Goal: Task Accomplishment & Management: Use online tool/utility

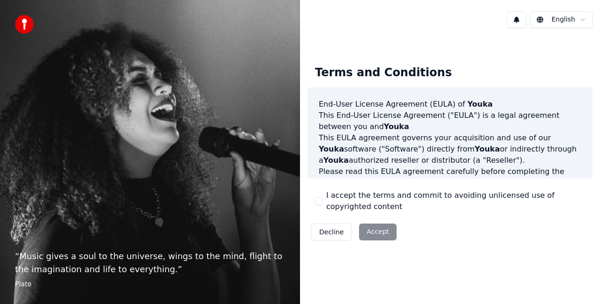
click at [346, 203] on label "I accept the terms and commit to avoiding unlicensed use of copyrighted content" at bounding box center [455, 201] width 259 height 22
click at [322, 203] on button "I accept the terms and commit to avoiding unlicensed use of copyrighted content" at bounding box center [318, 201] width 7 height 7
click at [380, 233] on button "Accept" at bounding box center [377, 232] width 37 height 17
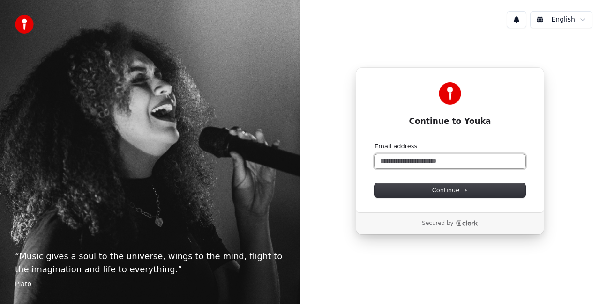
click at [425, 163] on input "Email address" at bounding box center [449, 162] width 151 height 14
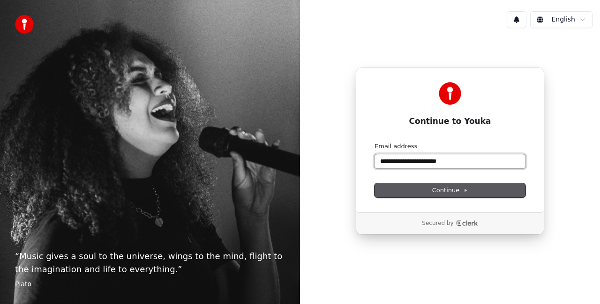
click at [374, 142] on button "submit" at bounding box center [374, 142] width 0 height 0
type input "**********"
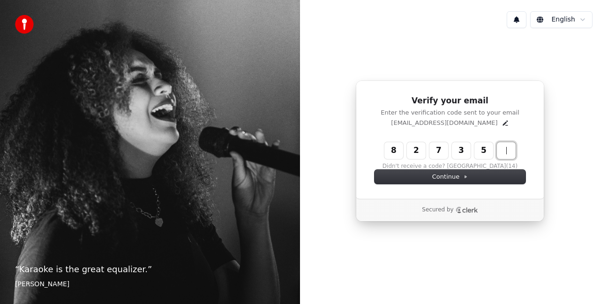
type input "******"
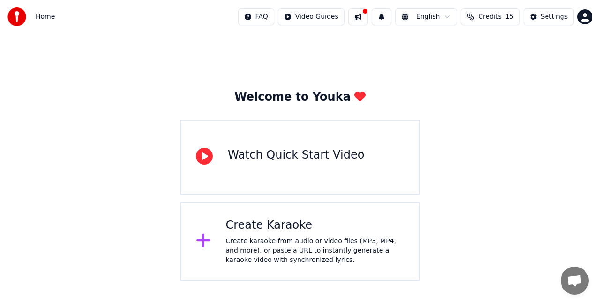
click at [254, 251] on div "Create karaoke from audio or video files (MP3, MP4, and more), or paste a URL t…" at bounding box center [315, 251] width 178 height 28
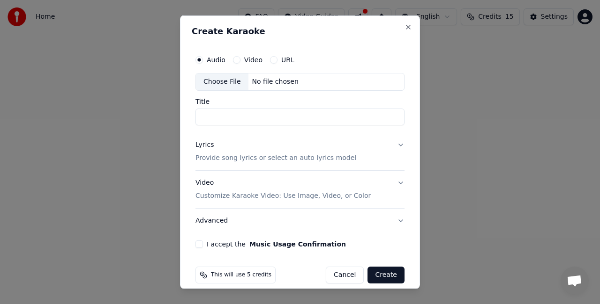
click at [277, 64] on div "Audio Video URL" at bounding box center [299, 60] width 209 height 19
click at [267, 56] on div "Audio Video URL" at bounding box center [244, 59] width 99 height 7
click at [270, 58] on button "URL" at bounding box center [273, 59] width 7 height 7
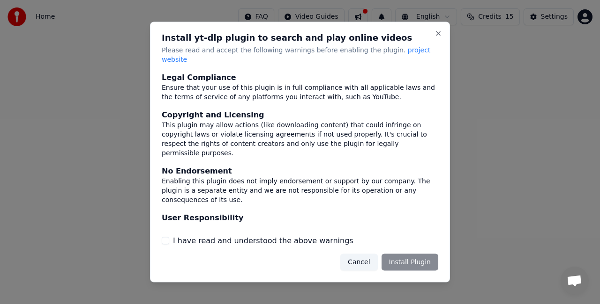
click at [299, 230] on div "Legal Compliance Ensure that your use of this plugin is in full compliance with…" at bounding box center [300, 159] width 276 height 175
click at [304, 235] on label "I have read and understood the above warnings" at bounding box center [263, 240] width 180 height 11
click at [169, 237] on button "I have read and understood the above warnings" at bounding box center [165, 240] width 7 height 7
click at [402, 256] on button "Install Plugin" at bounding box center [409, 262] width 57 height 17
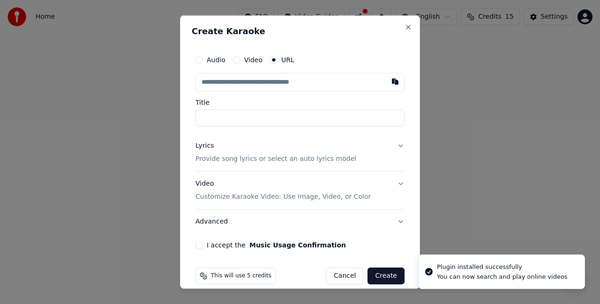
click at [274, 195] on p "Customize Karaoke Video: Use Image, Video, or Color" at bounding box center [282, 196] width 175 height 9
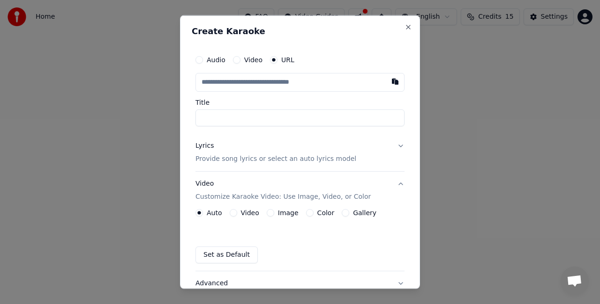
click at [386, 185] on button "Video Customize Karaoke Video: Use Image, Video, or Color" at bounding box center [299, 189] width 209 height 37
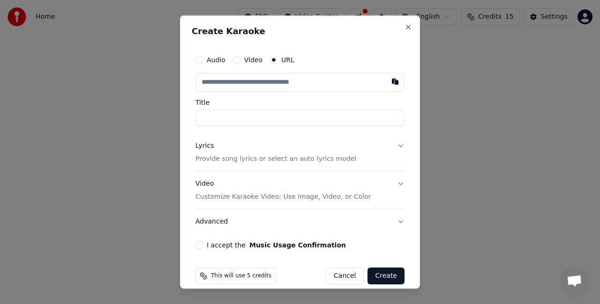
click at [385, 155] on button "Lyrics Provide song lyrics or select an auto lyrics model" at bounding box center [299, 152] width 209 height 37
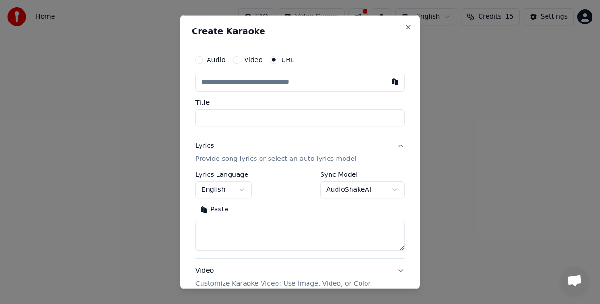
click at [388, 157] on button "Lyrics Provide song lyrics or select an auto lyrics model" at bounding box center [299, 152] width 209 height 37
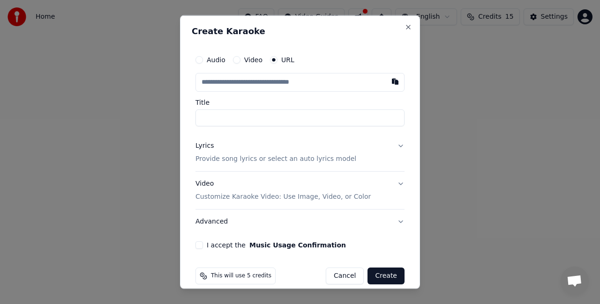
scroll to position [10, 0]
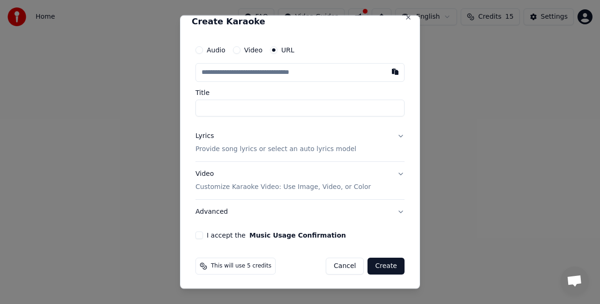
click at [203, 230] on div "Audio Video URL Title Lyrics Provide song lyrics or select an auto lyrics model…" at bounding box center [300, 140] width 216 height 206
click at [203, 231] on div "I accept the Music Usage Confirmation" at bounding box center [299, 234] width 209 height 7
click at [203, 237] on div "I accept the Music Usage Confirmation" at bounding box center [299, 234] width 209 height 7
click at [197, 234] on button "I accept the Music Usage Confirmation" at bounding box center [198, 234] width 7 height 7
click at [392, 180] on button "Video Customize Karaoke Video: Use Image, Video, or Color" at bounding box center [299, 180] width 209 height 37
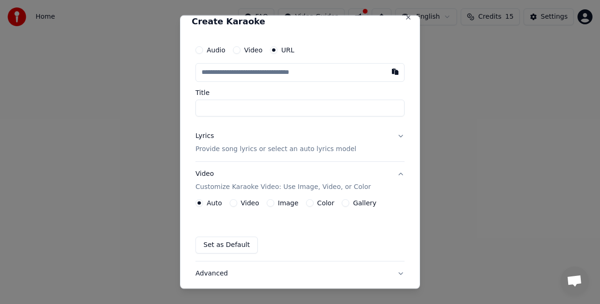
click at [308, 200] on button "Color" at bounding box center [309, 202] width 7 height 7
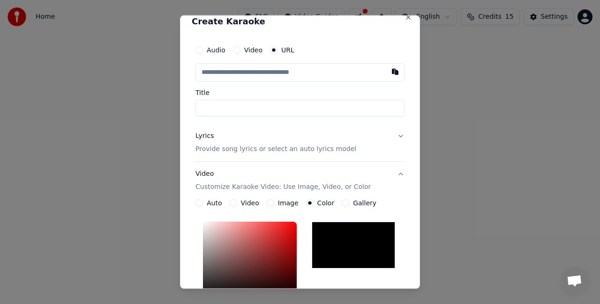
click at [391, 177] on button "Video Customize Karaoke Video: Use Image, Video, or Color" at bounding box center [299, 180] width 209 height 37
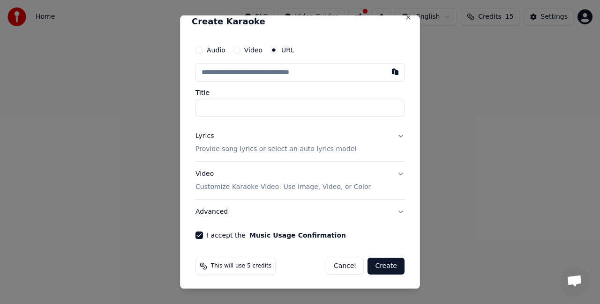
click at [390, 175] on button "Video Customize Karaoke Video: Use Image, Video, or Color" at bounding box center [299, 180] width 209 height 37
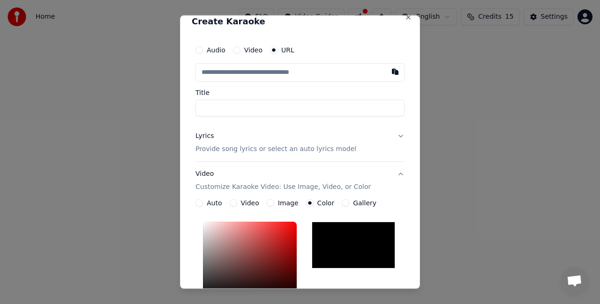
click at [390, 175] on button "Video Customize Karaoke Video: Use Image, Video, or Color" at bounding box center [299, 180] width 209 height 37
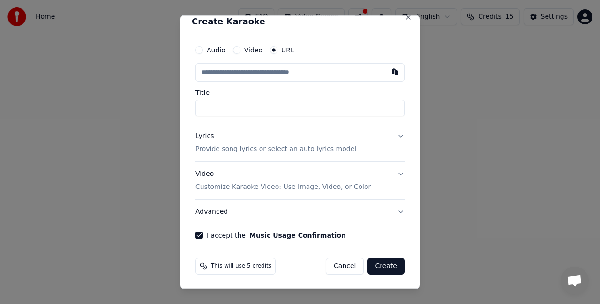
click at [389, 173] on button "Video Customize Karaoke Video: Use Image, Video, or Color" at bounding box center [299, 180] width 209 height 37
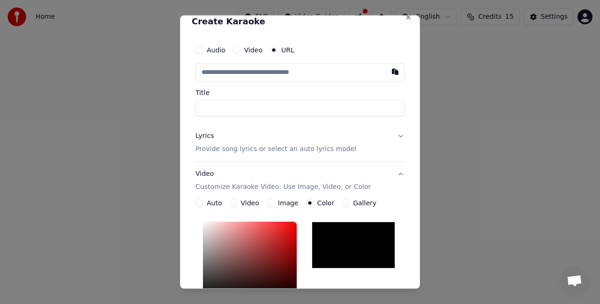
click at [269, 203] on button "Image" at bounding box center [270, 202] width 7 height 7
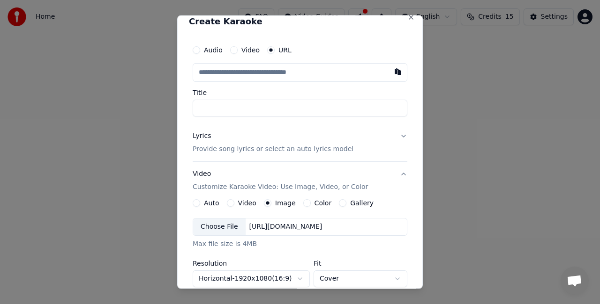
click at [238, 203] on label "Video" at bounding box center [247, 203] width 18 height 7
click at [233, 203] on button "Video" at bounding box center [230, 202] width 7 height 7
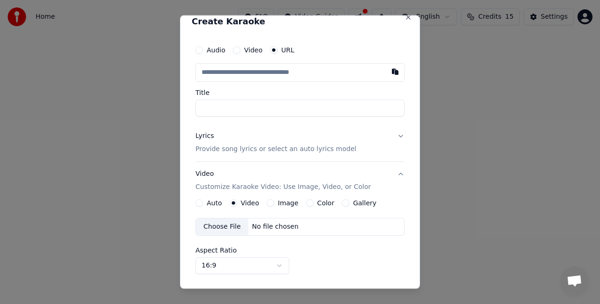
click at [318, 206] on label "Color" at bounding box center [325, 203] width 17 height 7
click at [313, 206] on button "Color" at bounding box center [309, 202] width 7 height 7
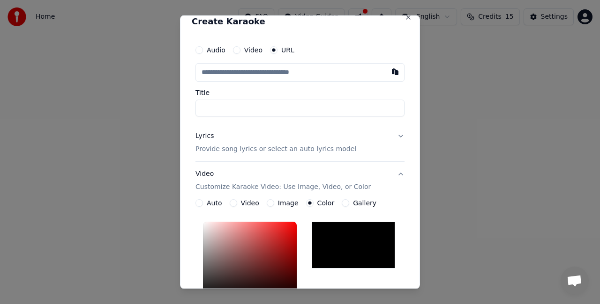
click at [340, 230] on div at bounding box center [352, 245] width 83 height 47
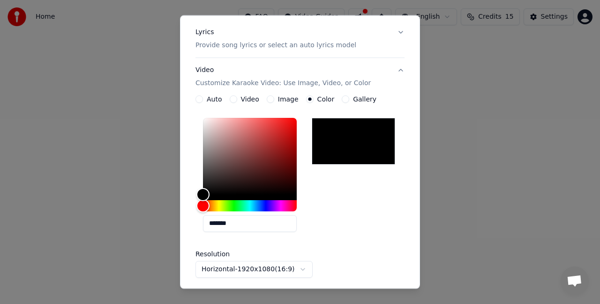
scroll to position [114, 0]
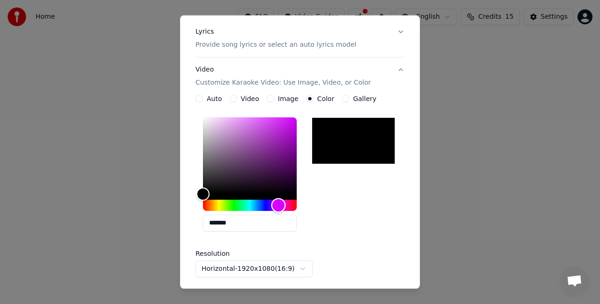
click at [278, 206] on div "Hue" at bounding box center [250, 205] width 94 height 11
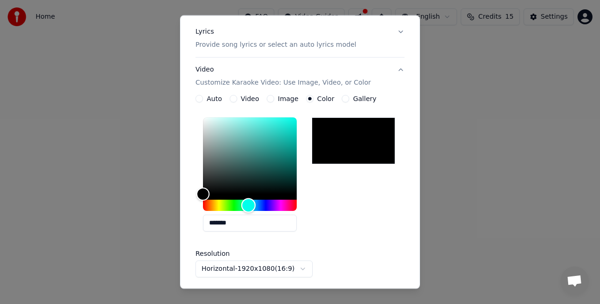
click at [248, 204] on div "Hue" at bounding box center [250, 205] width 94 height 11
type input "*******"
click at [252, 132] on div "Color" at bounding box center [250, 156] width 94 height 77
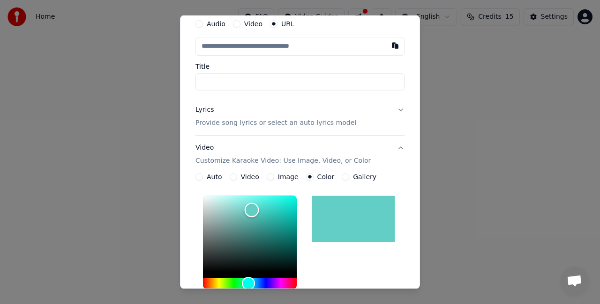
scroll to position [35, 0]
click at [385, 147] on button "Video Customize Karaoke Video: Use Image, Video, or Color" at bounding box center [299, 154] width 209 height 37
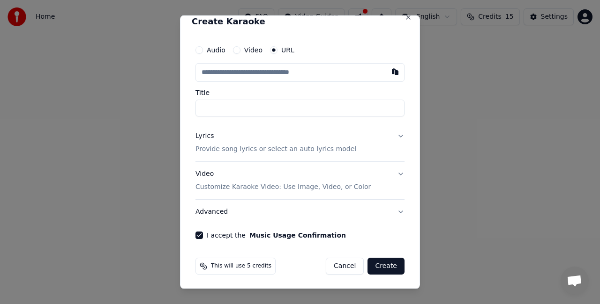
click at [390, 148] on button "Lyrics Provide song lyrics or select an auto lyrics model" at bounding box center [299, 142] width 209 height 37
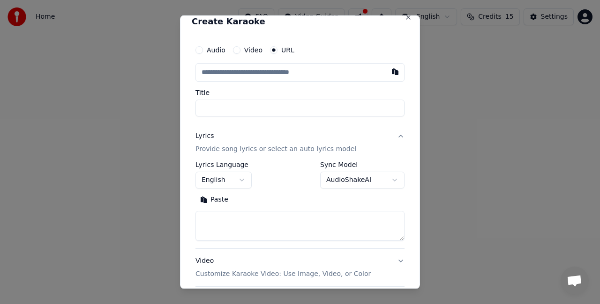
scroll to position [0, 0]
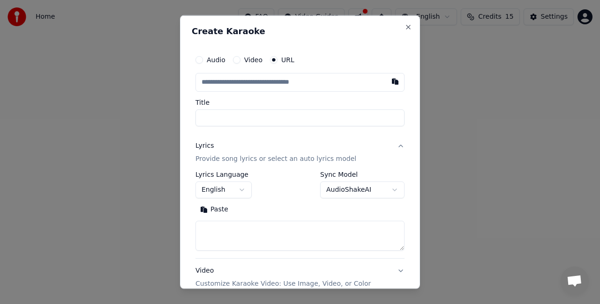
click at [390, 148] on button "Lyrics Provide song lyrics or select an auto lyrics model" at bounding box center [299, 152] width 209 height 37
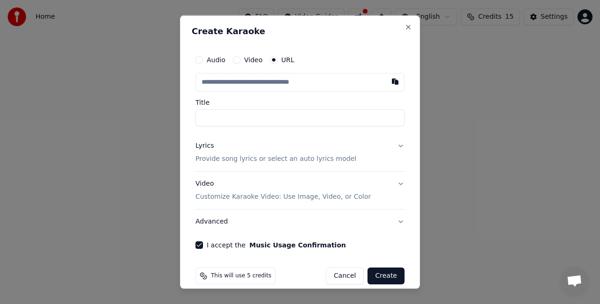
click at [282, 78] on input "text" at bounding box center [299, 82] width 209 height 19
click at [230, 116] on input "Title" at bounding box center [299, 118] width 209 height 17
type input "**********"
click at [292, 87] on input "text" at bounding box center [299, 82] width 209 height 19
paste input "**********"
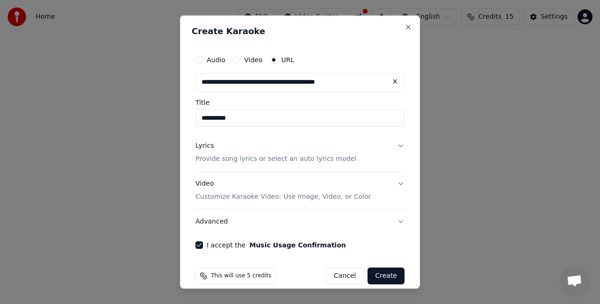
click at [383, 266] on div "This will use 5 credits Cancel Create" at bounding box center [300, 276] width 216 height 24
type input "**********"
click at [383, 267] on button "Create" at bounding box center [385, 275] width 37 height 17
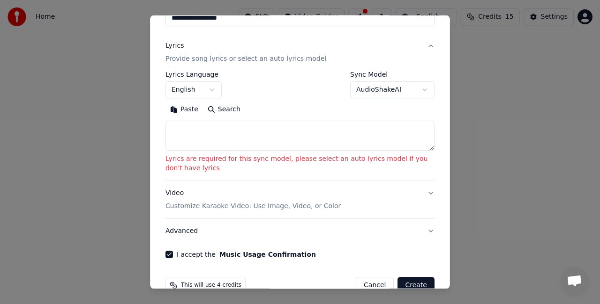
scroll to position [102, 0]
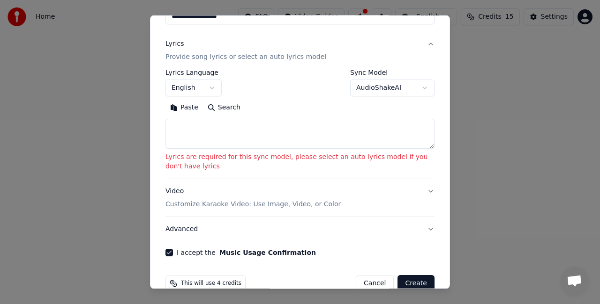
click at [390, 93] on body "**********" at bounding box center [300, 140] width 600 height 281
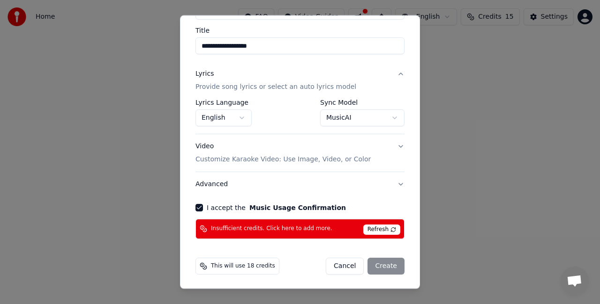
scroll to position [0, 0]
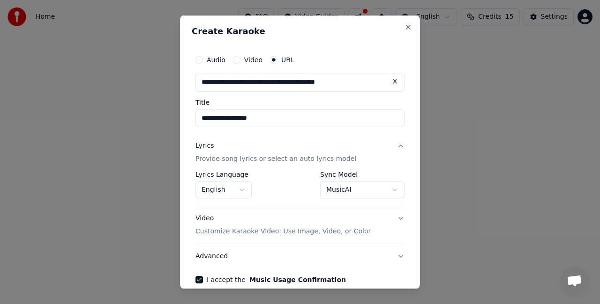
select select "**********"
select select
